Goal: Transaction & Acquisition: Purchase product/service

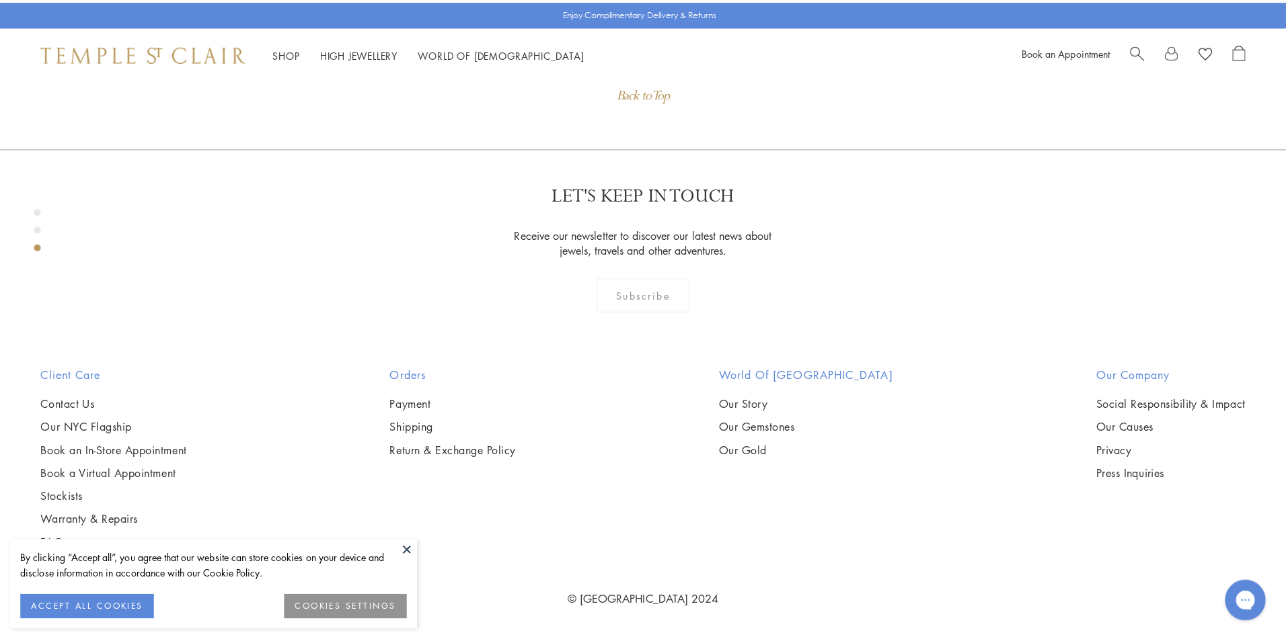
scroll to position [1760, 0]
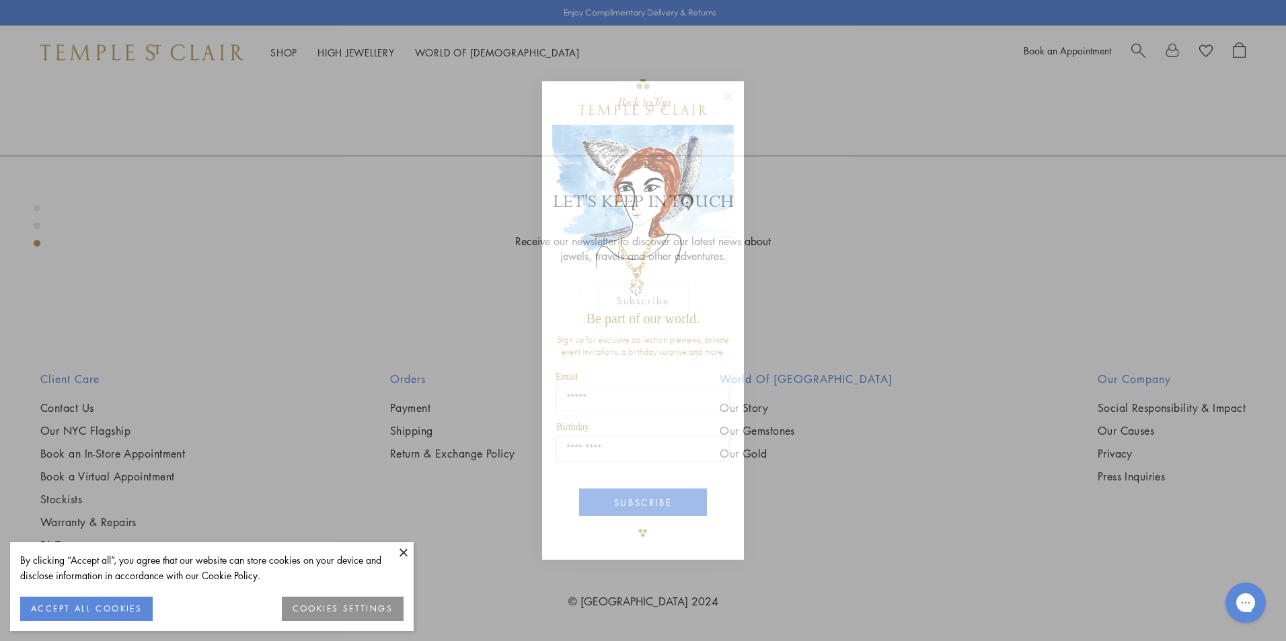
drag, startPoint x: 1278, startPoint y: 69, endPoint x: 1248, endPoint y: 434, distance: 365.7
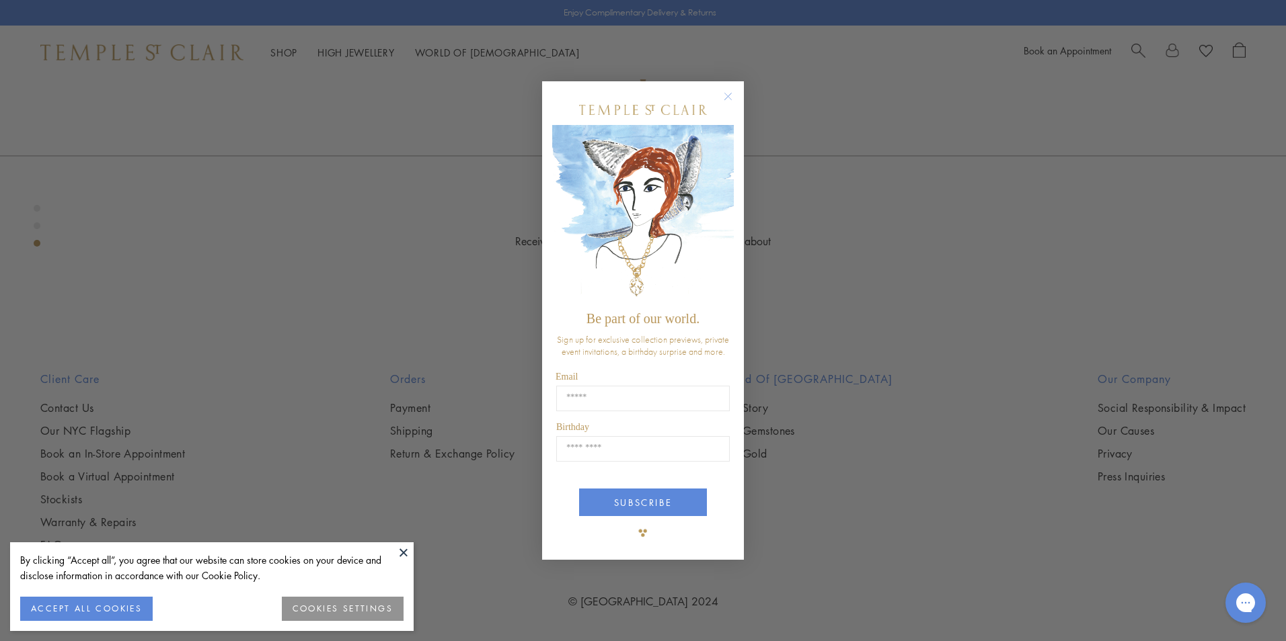
click at [730, 97] on circle "Close dialog" at bounding box center [728, 97] width 16 height 16
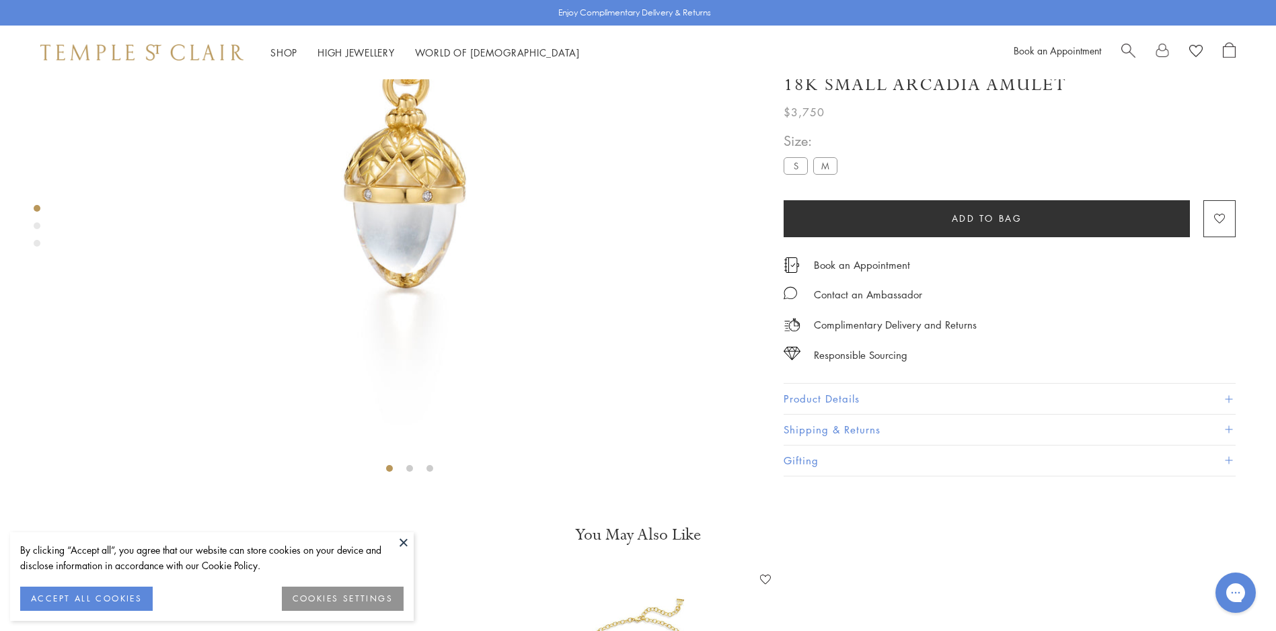
scroll to position [0, 0]
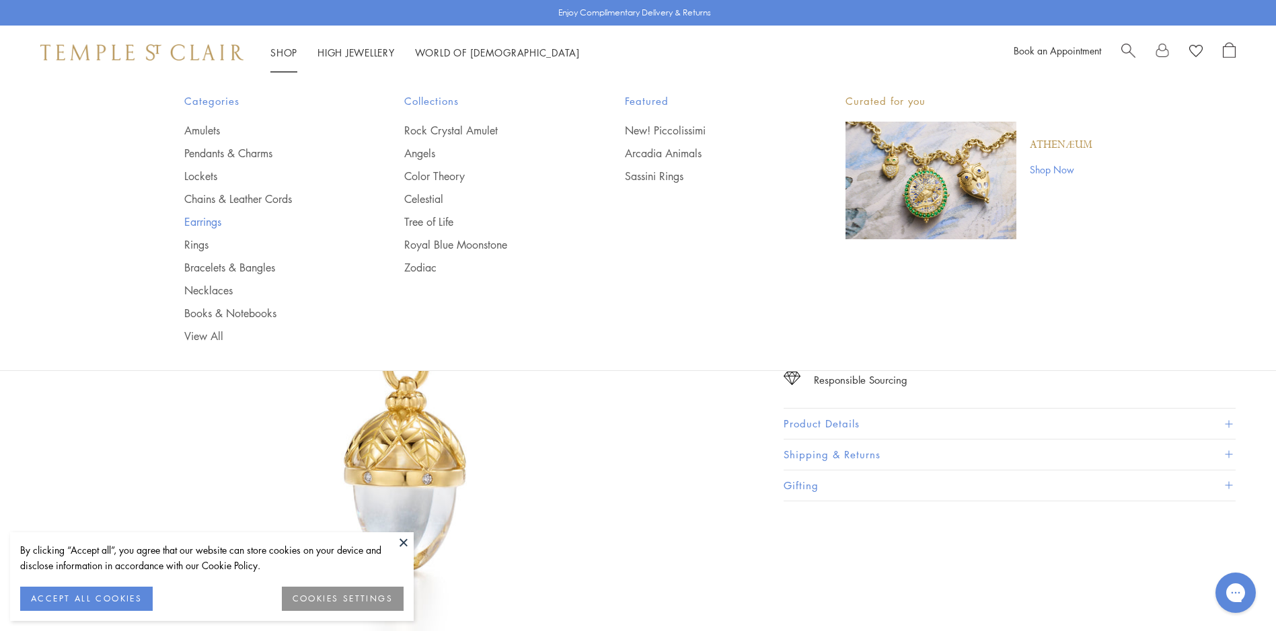
click at [204, 225] on link "Earrings" at bounding box center [267, 221] width 167 height 15
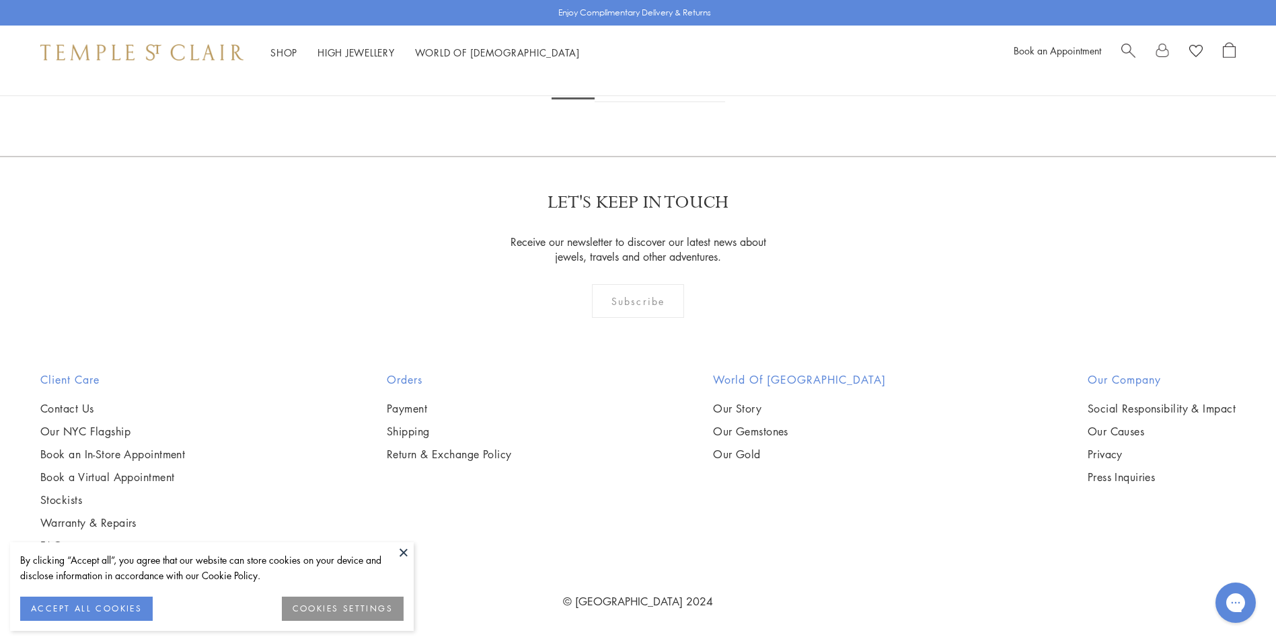
scroll to position [8396, 0]
click at [617, 102] on link "2" at bounding box center [616, 83] width 44 height 37
click at [678, 102] on link "3" at bounding box center [682, 83] width 44 height 37
